Goal: Transaction & Acquisition: Purchase product/service

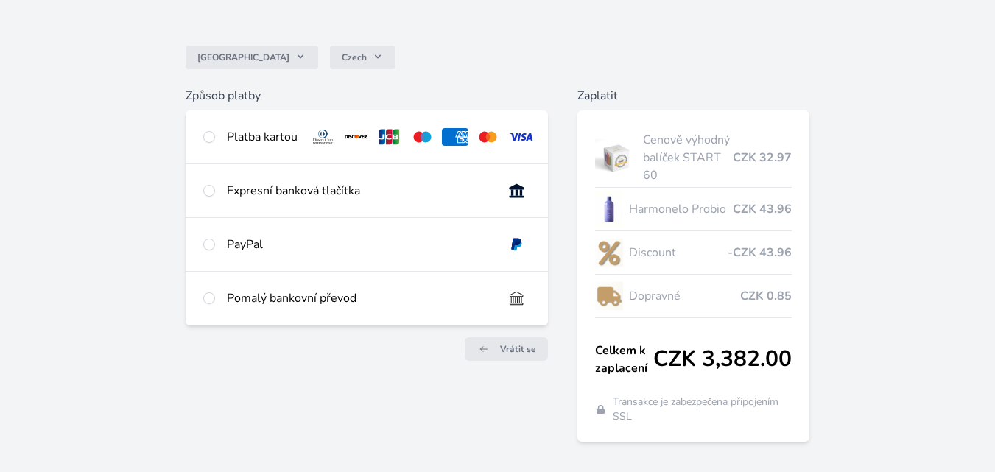
scroll to position [132, 0]
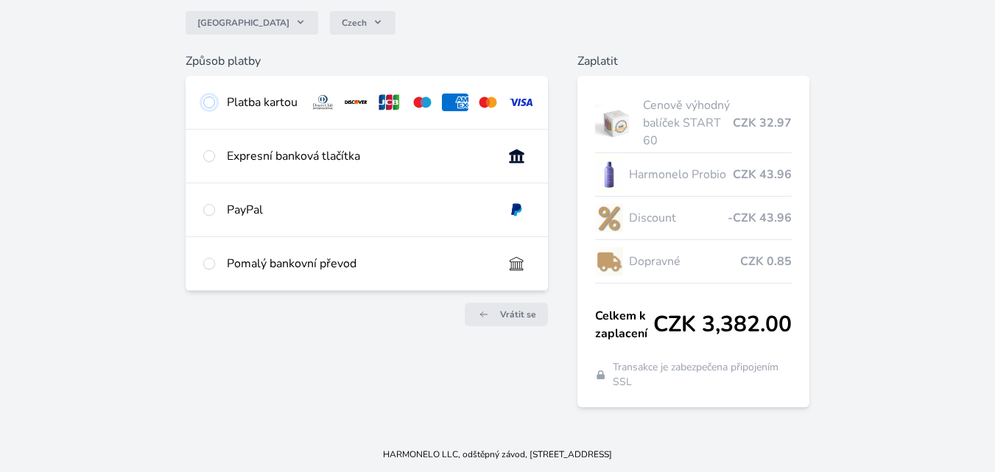
click at [208, 103] on input "radio" at bounding box center [209, 102] width 12 height 12
radio input "true"
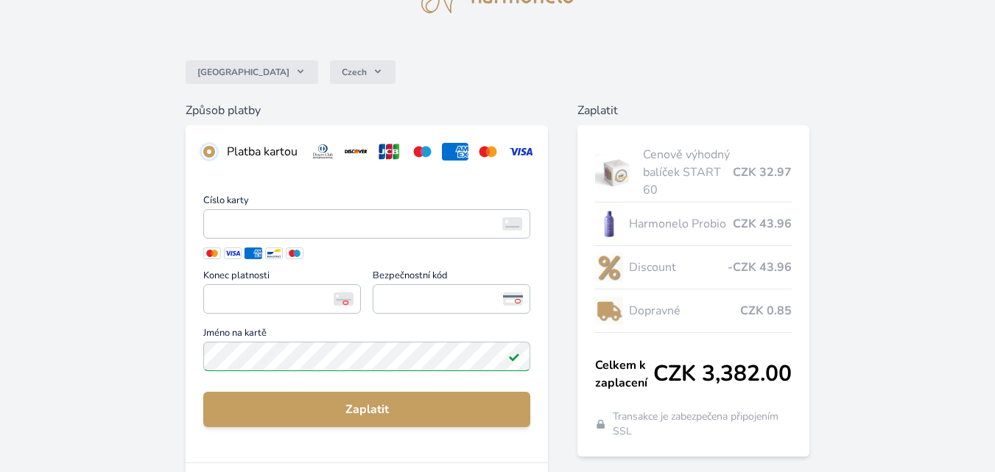
scroll to position [58, 0]
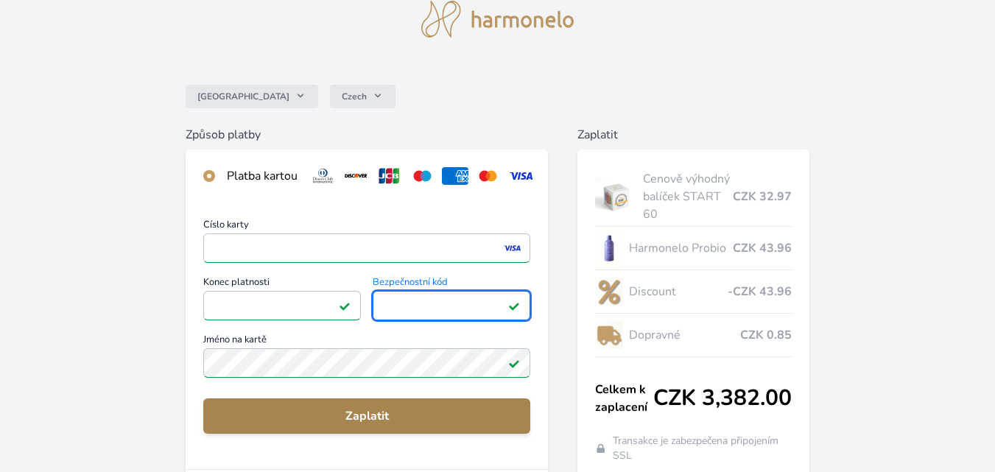
click at [348, 425] on span "Zaplatit" at bounding box center [366, 416] width 303 height 18
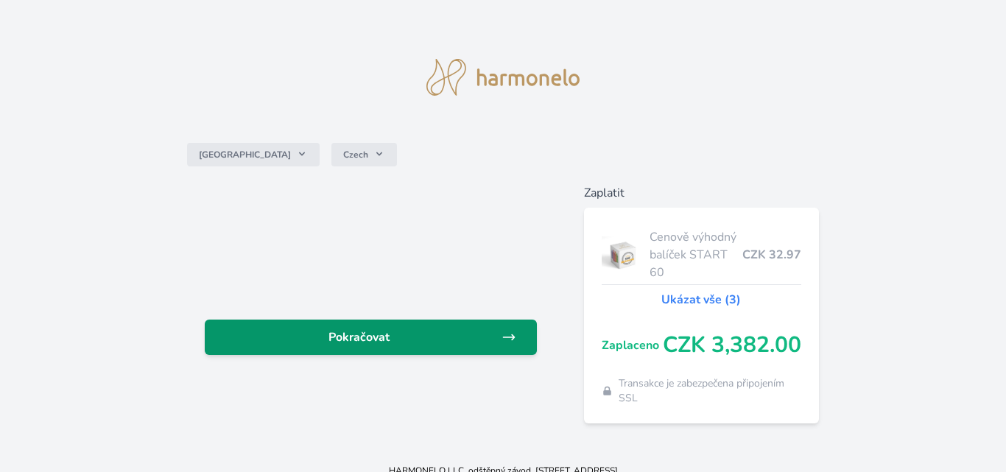
click at [356, 330] on span "Pokračovat" at bounding box center [359, 337] width 284 height 18
